Goal: Find specific page/section: Find specific page/section

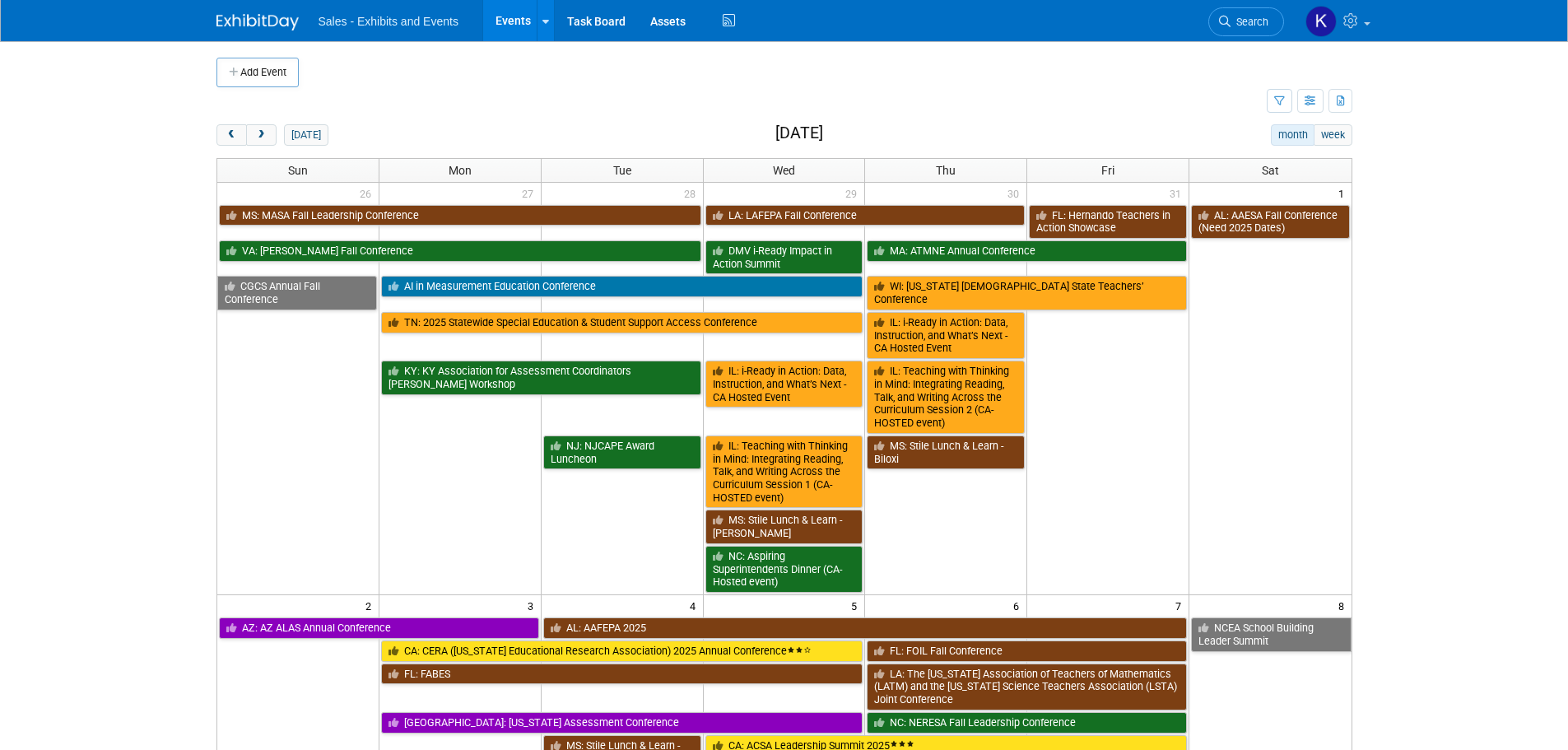
drag, startPoint x: 303, startPoint y: 125, endPoint x: 383, endPoint y: 131, distance: 80.2
click at [304, 127] on button "[DATE]" at bounding box center [305, 134] width 43 height 21
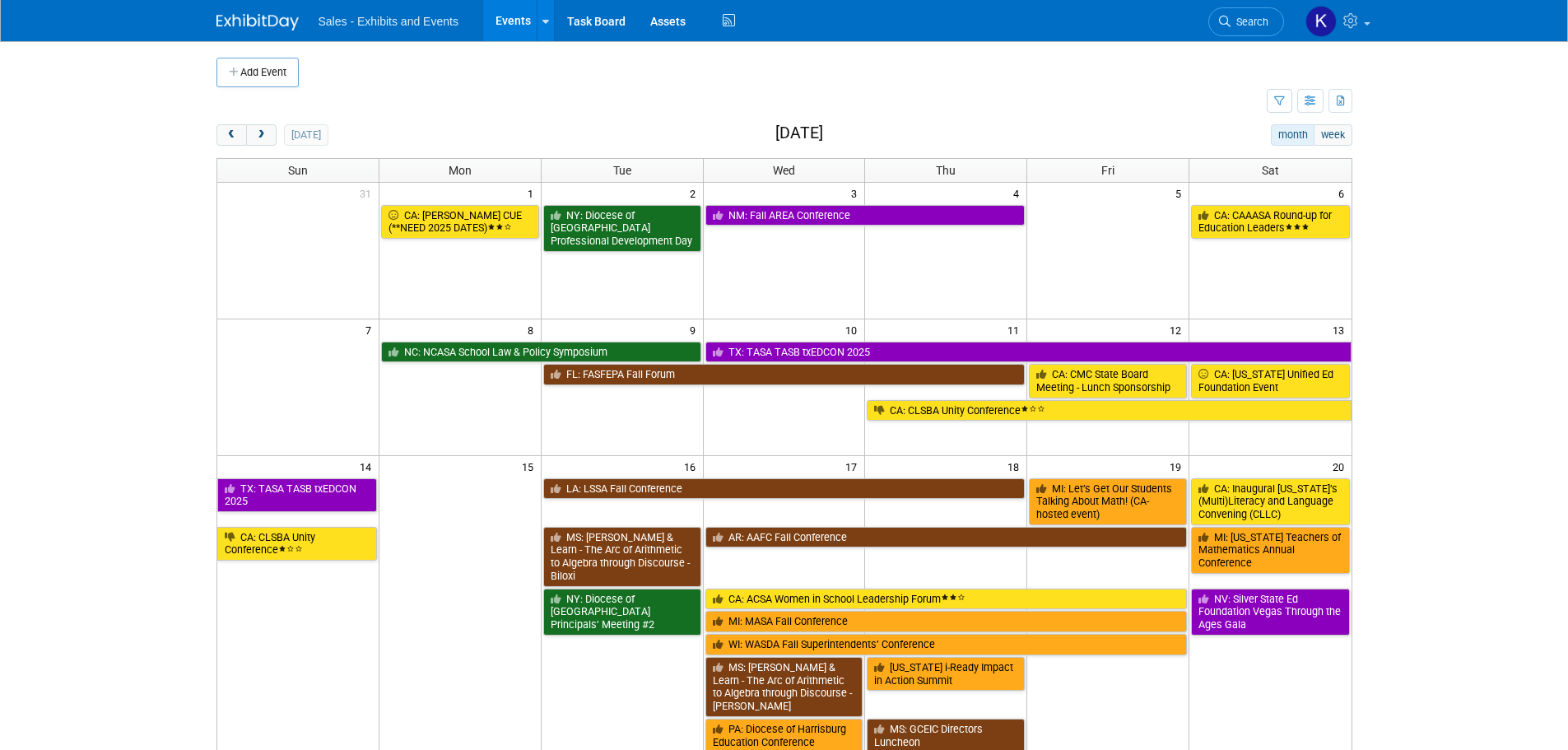
drag, startPoint x: 1248, startPoint y: 16, endPoint x: 1265, endPoint y: 24, distance: 18.8
click at [1248, 18] on span "Search" at bounding box center [1249, 21] width 38 height 12
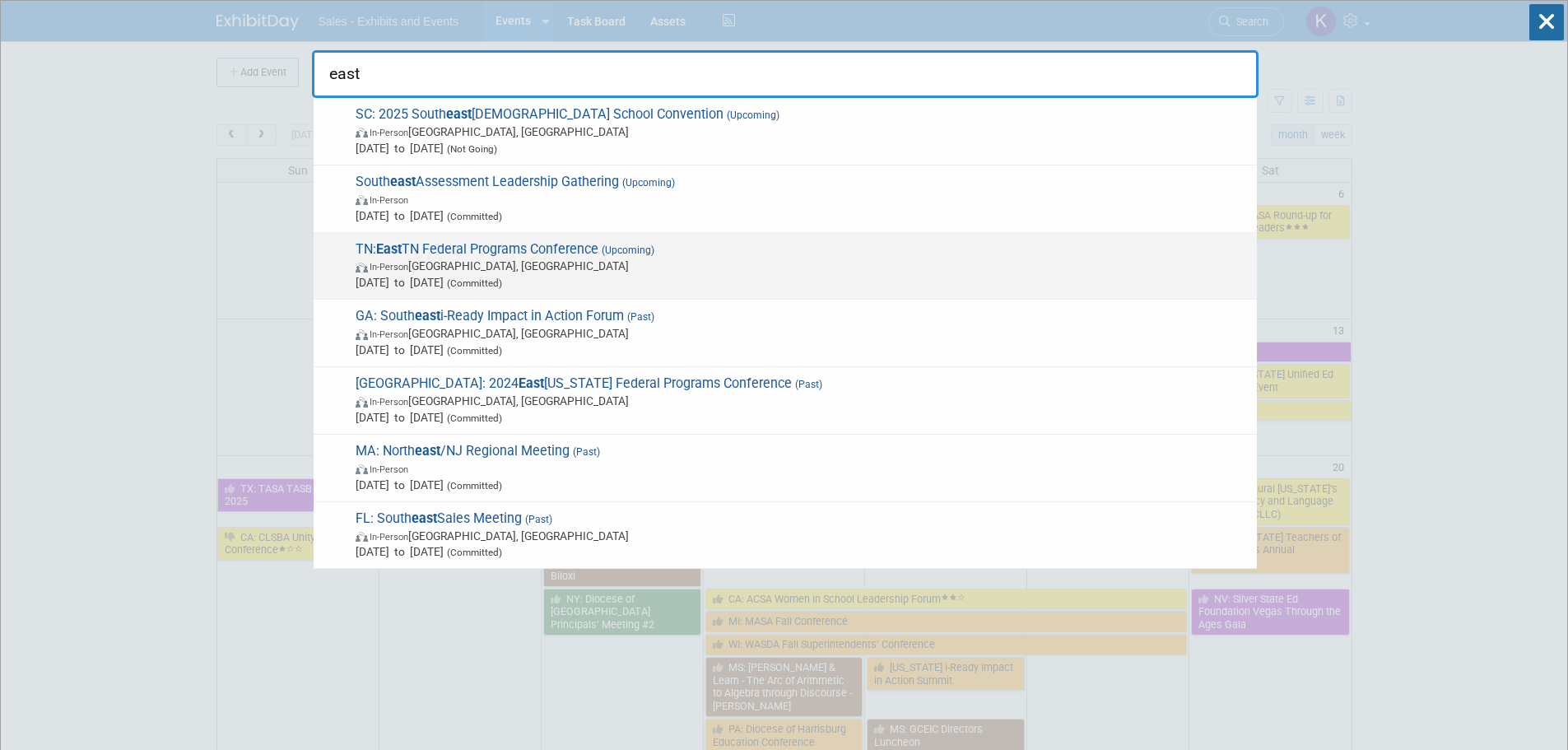
type input "east"
click at [508, 249] on span "TN: East TN Federal Programs Conference (Upcoming) In-Person [GEOGRAPHIC_DATA],…" at bounding box center [800, 266] width 899 height 50
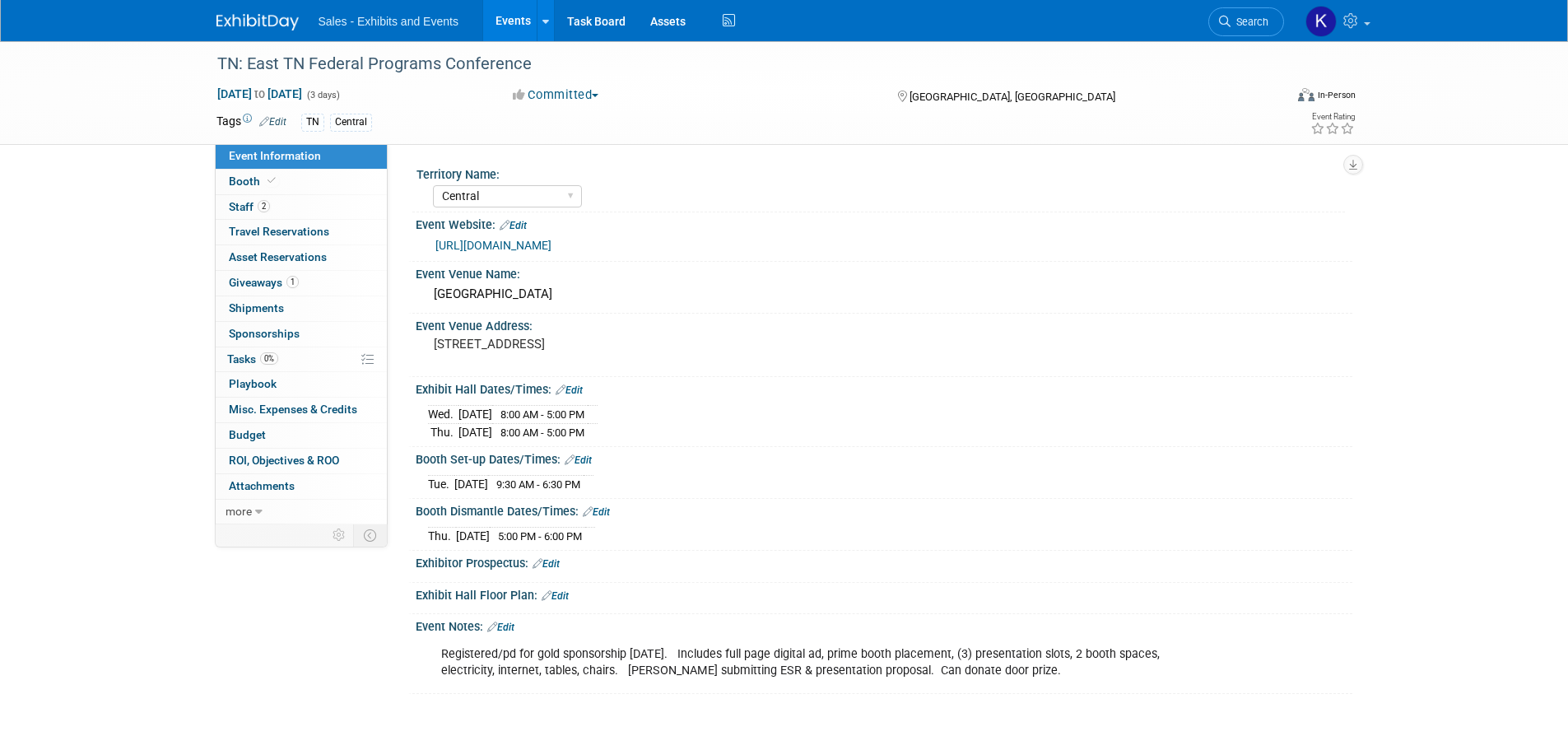
select select "Central"
click at [243, 207] on span "Staff 2" at bounding box center [250, 206] width 42 height 13
